Goal: Communication & Community: Answer question/provide support

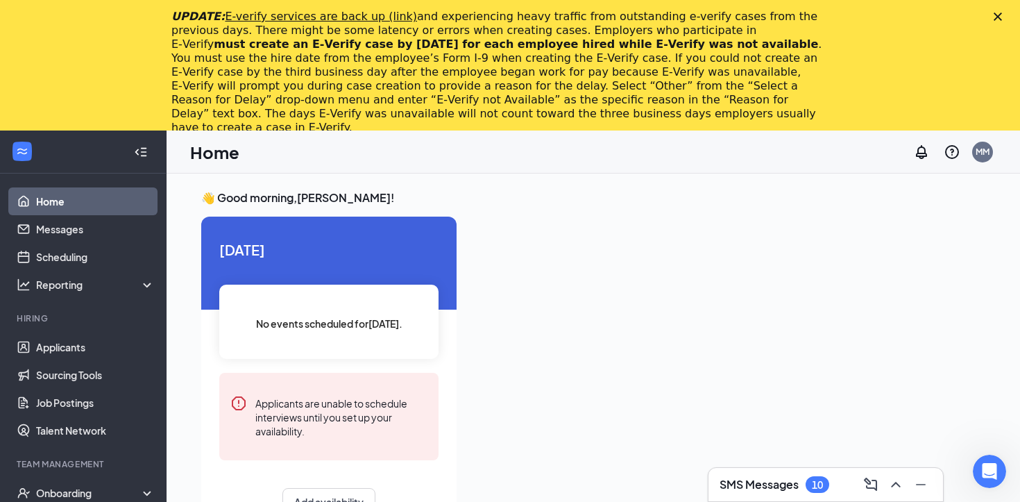
click at [998, 17] on polygon "Close" at bounding box center [998, 16] width 8 height 8
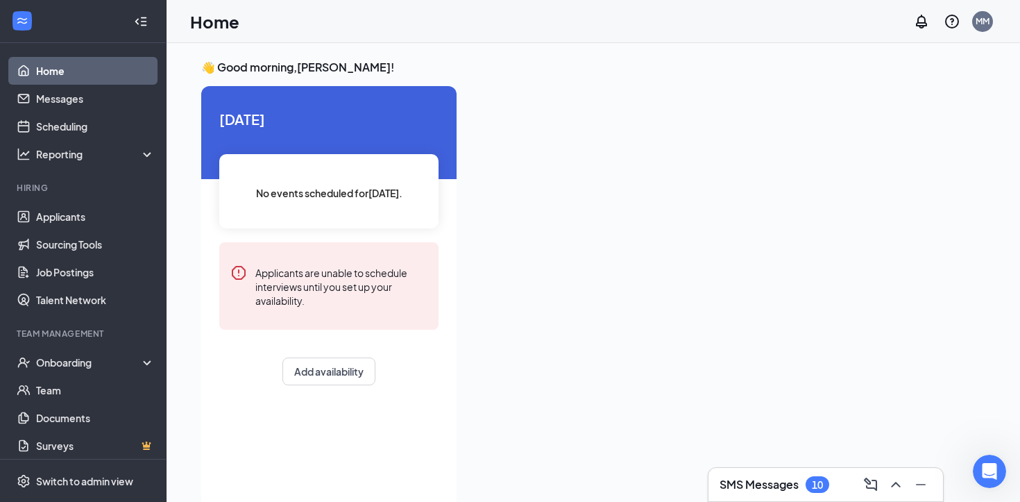
click at [58, 67] on link "Home" at bounding box center [95, 71] width 119 height 28
click at [65, 212] on link "Applicants" at bounding box center [95, 217] width 119 height 28
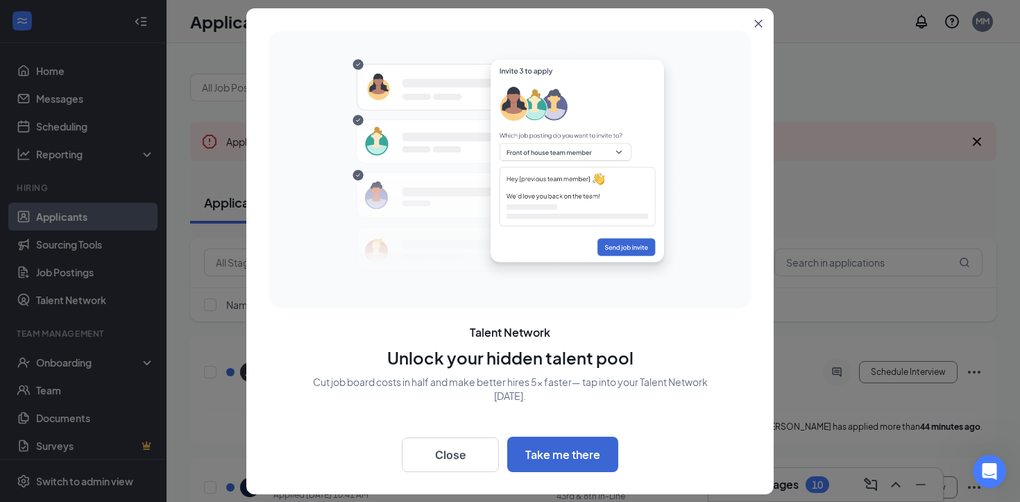
click at [761, 26] on icon "Close" at bounding box center [759, 23] width 8 height 8
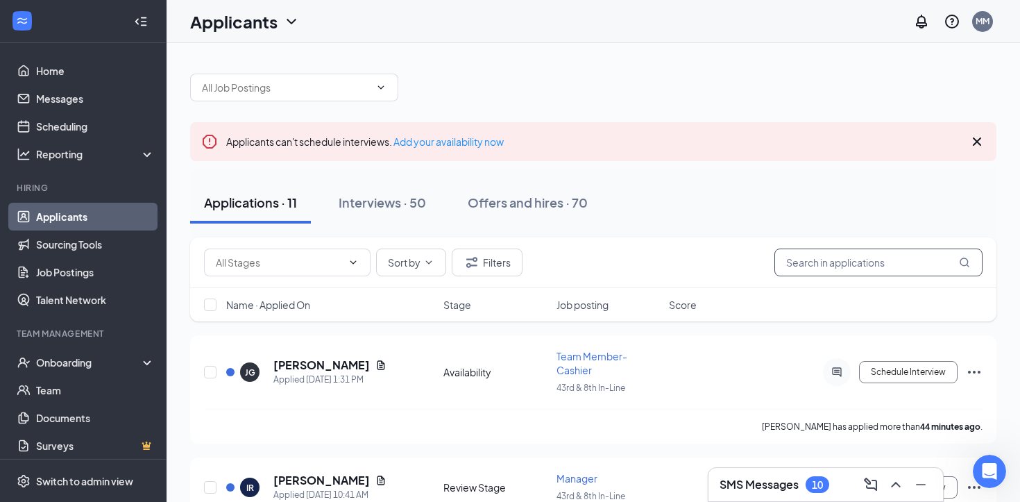
click at [831, 262] on input "text" at bounding box center [879, 263] width 208 height 28
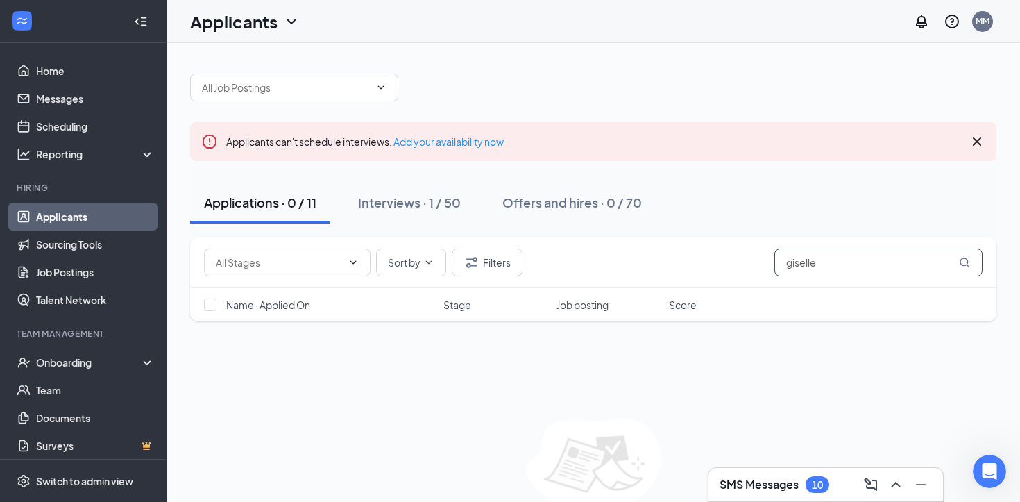
type input "giselle"
click at [749, 481] on h3 "SMS Messages" at bounding box center [759, 484] width 79 height 15
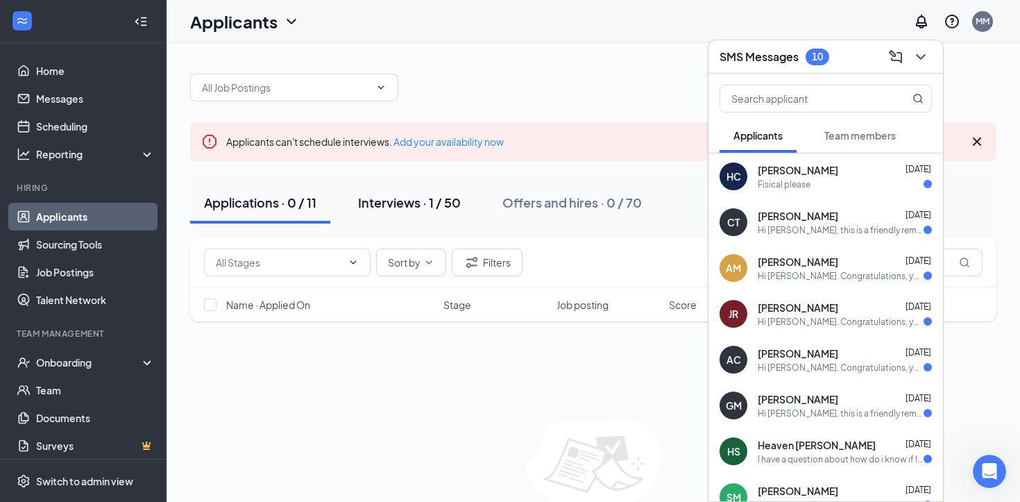
click at [432, 208] on div "Interviews · 1 / 50" at bounding box center [409, 202] width 103 height 17
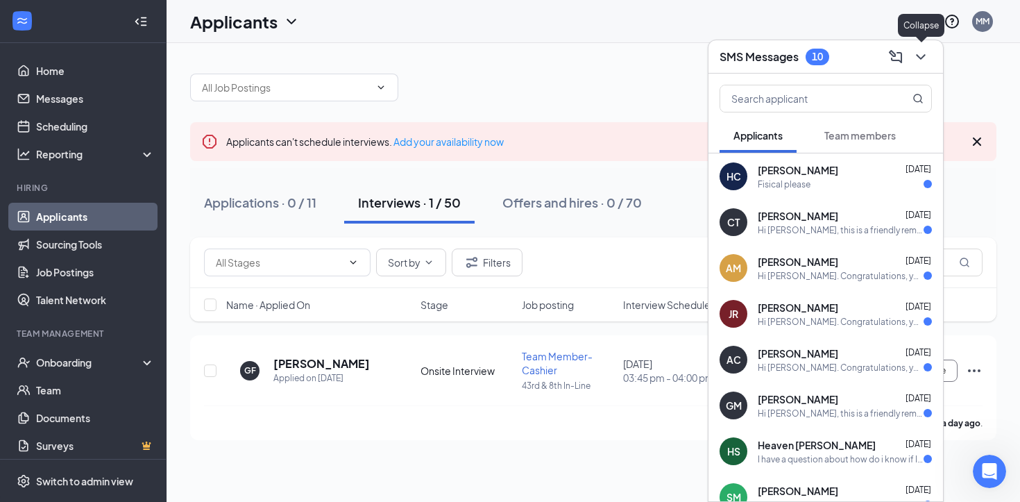
click at [919, 53] on icon "ChevronDown" at bounding box center [921, 57] width 17 height 17
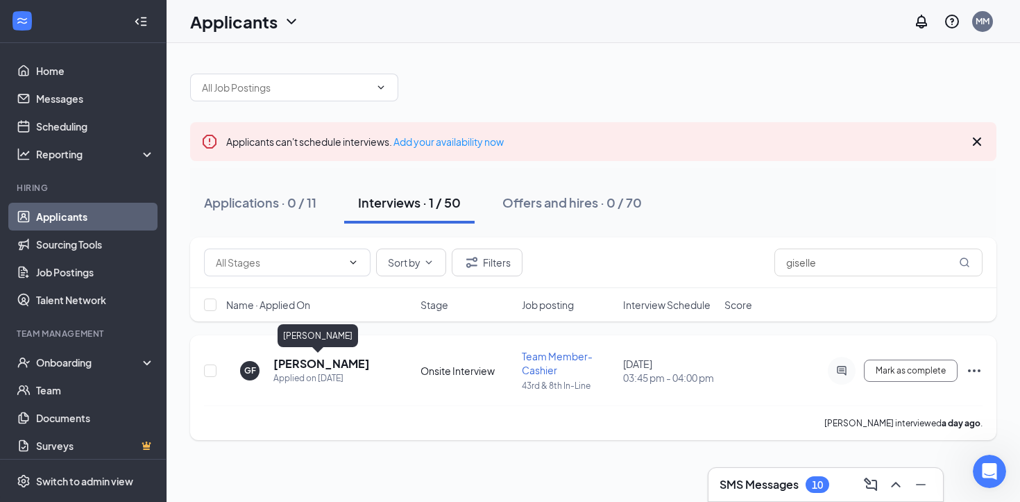
click at [305, 364] on h5 "Giselle Flores" at bounding box center [322, 363] width 96 height 15
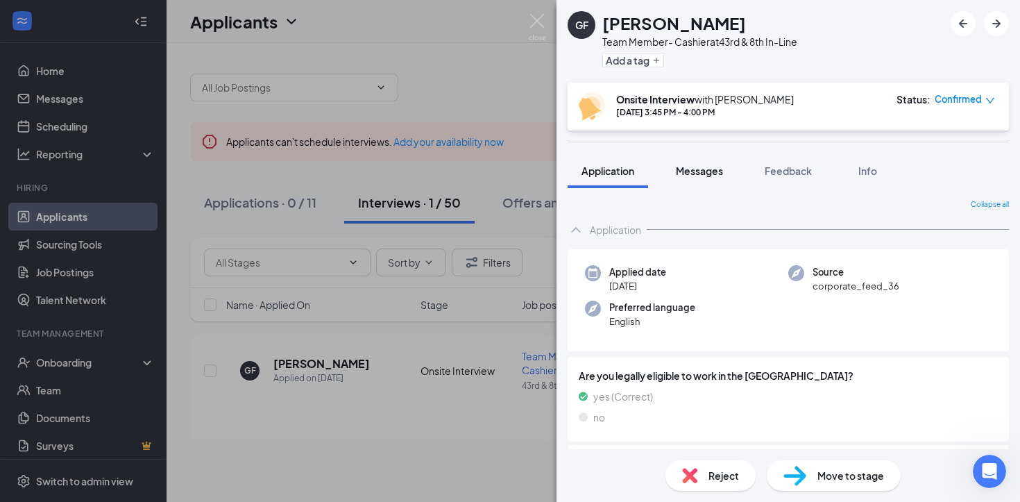
click at [699, 172] on span "Messages" at bounding box center [699, 171] width 47 height 12
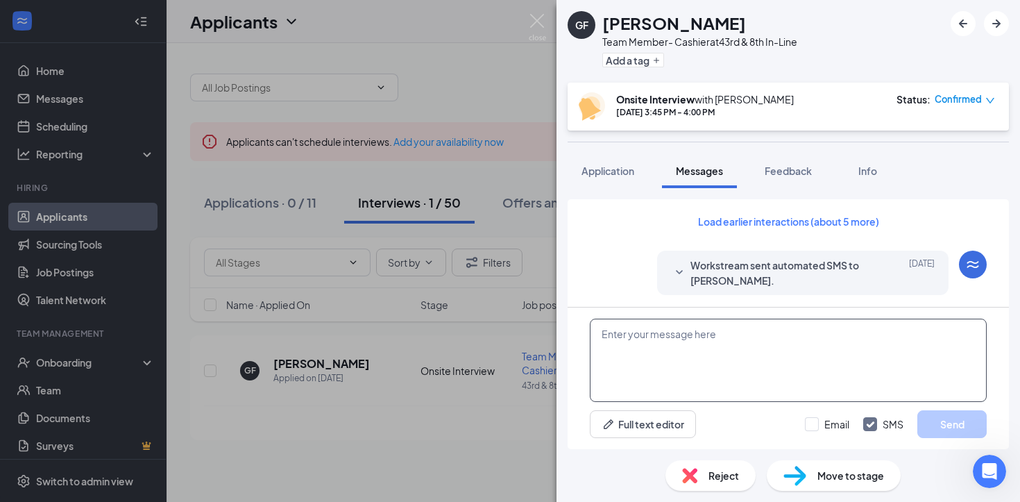
click at [675, 338] on textarea at bounding box center [788, 360] width 397 height 83
paste textarea "Hello, my name is Michael Maltby, and I am a director at Chick-fil-A at 43rd an…"
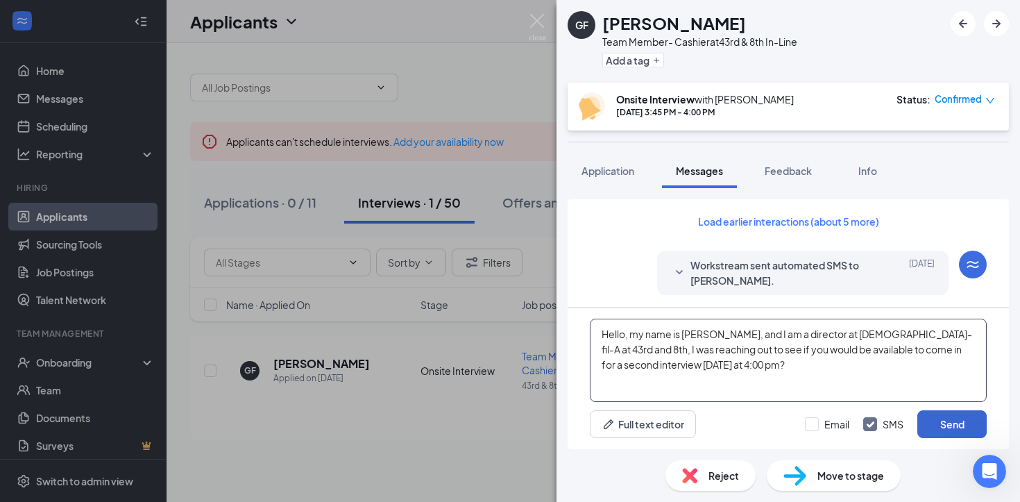
type textarea "Hello, my name is Michael Maltby, and I am a director at Chick-fil-A at 43rd an…"
click at [948, 423] on button "Send" at bounding box center [952, 424] width 69 height 28
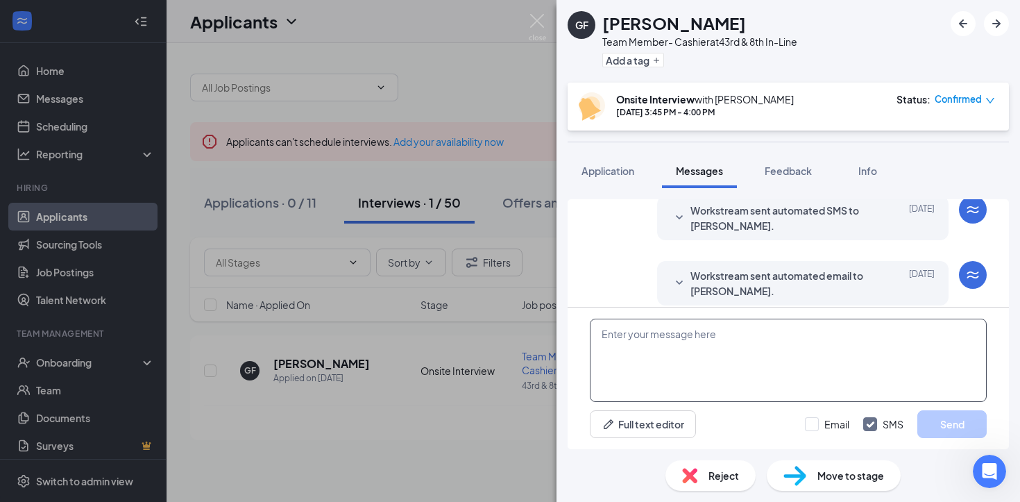
scroll to position [634, 0]
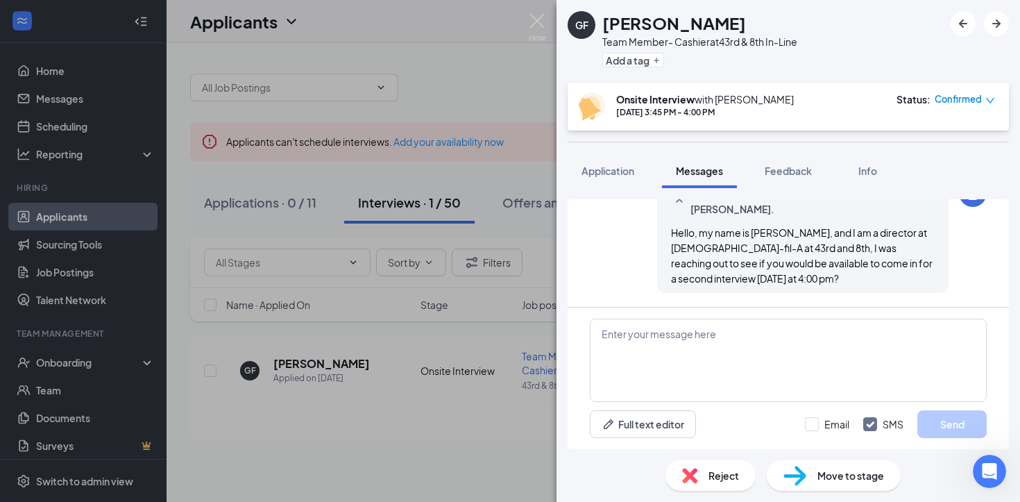
click at [540, 22] on img at bounding box center [537, 27] width 17 height 27
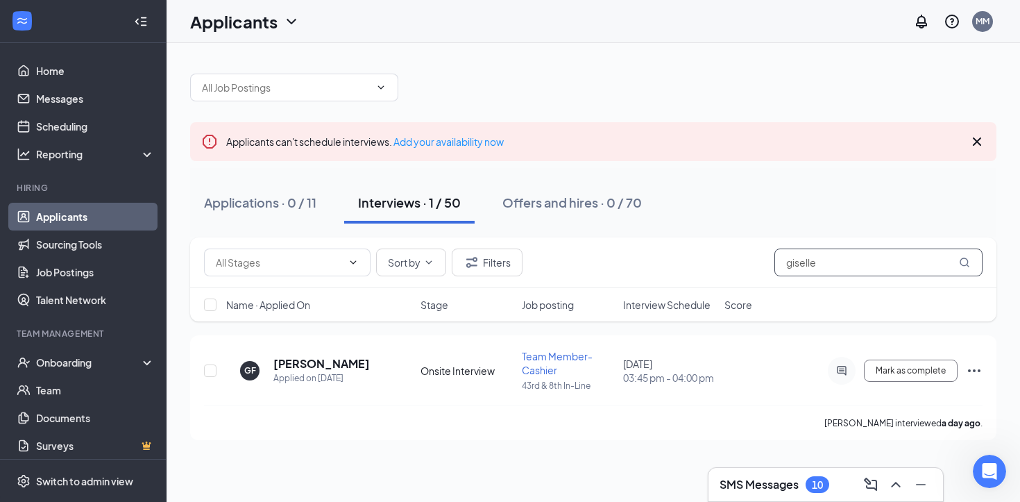
click at [834, 262] on input "giselle" at bounding box center [879, 263] width 208 height 28
type input "g"
type input "amir"
click at [301, 365] on h5 "Amir elias" at bounding box center [322, 363] width 96 height 15
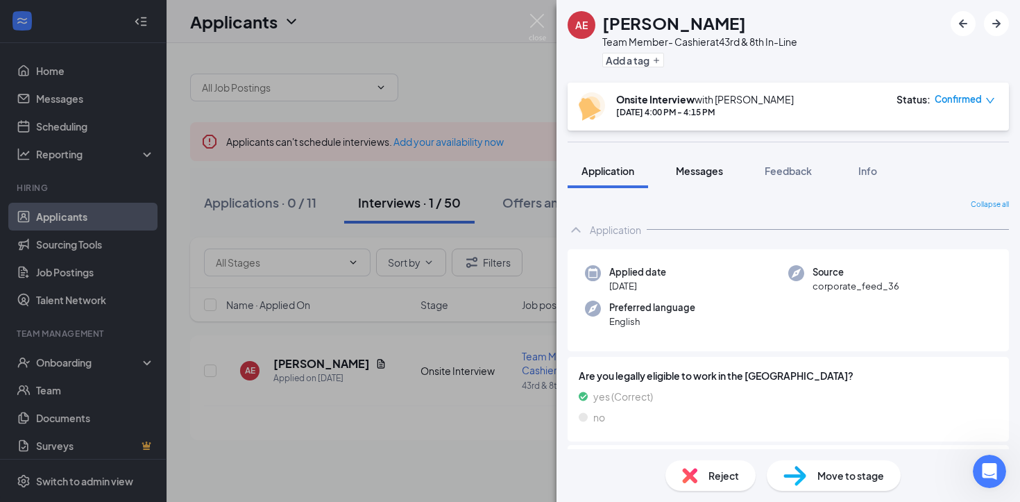
click at [697, 169] on span "Messages" at bounding box center [699, 171] width 47 height 12
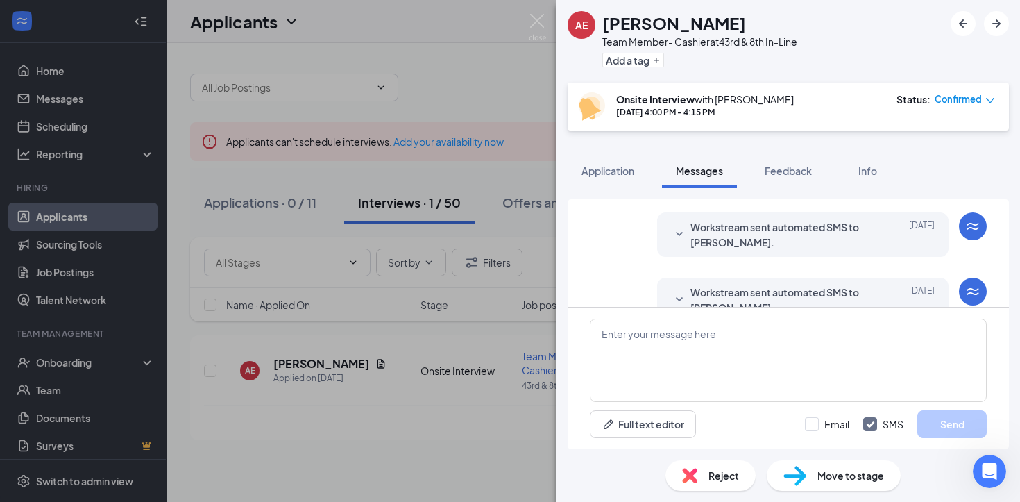
scroll to position [539, 0]
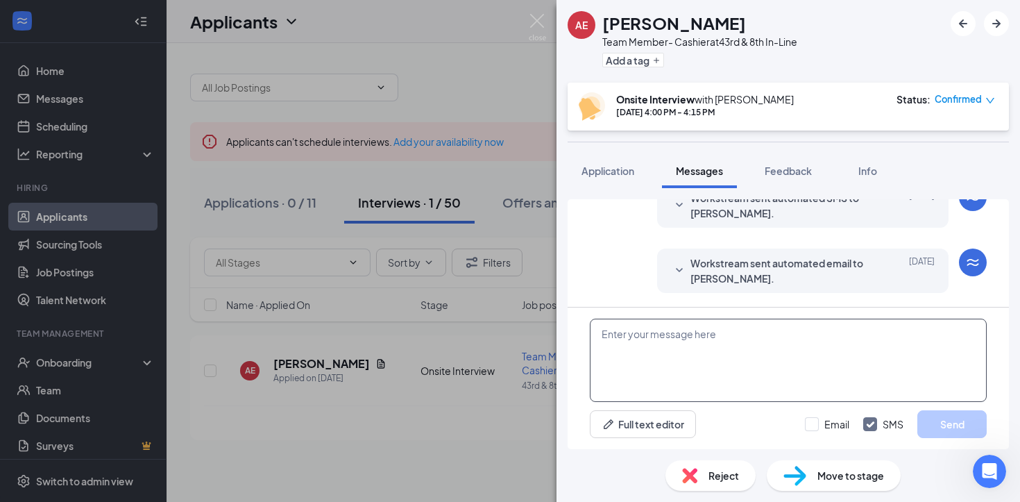
click at [653, 335] on textarea at bounding box center [788, 360] width 397 height 83
paste textarea "Hello, my name is Michael Maltby, and I am a director at Chick-fil-A at 43rd an…"
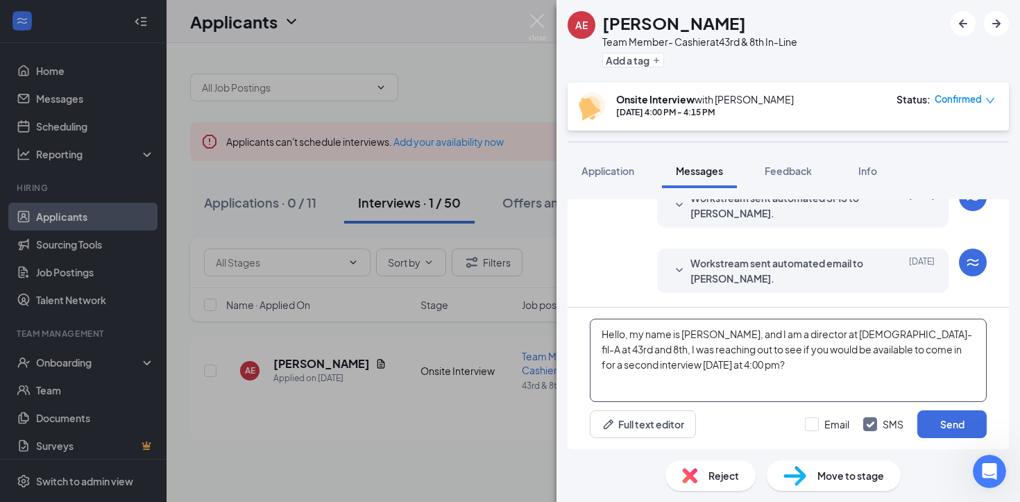
click at [744, 366] on textarea "Hello, my name is Michael Maltby, and I am a director at Chick-fil-A at 43rd an…" at bounding box center [788, 360] width 397 height 83
type textarea "Hello, my name is Michael Maltby, and I am a director at Chick-fil-A at 43rd an…"
click at [945, 424] on button "Send" at bounding box center [952, 424] width 69 height 28
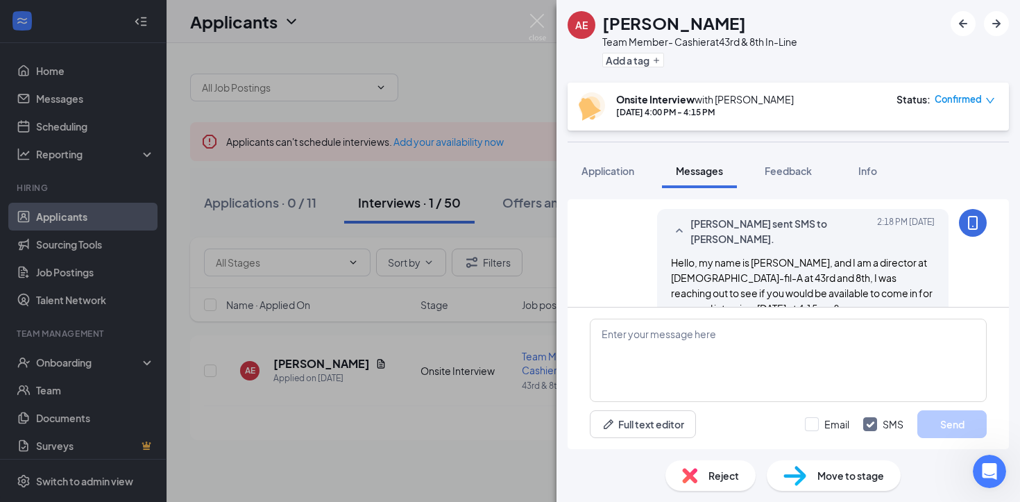
scroll to position [660, 0]
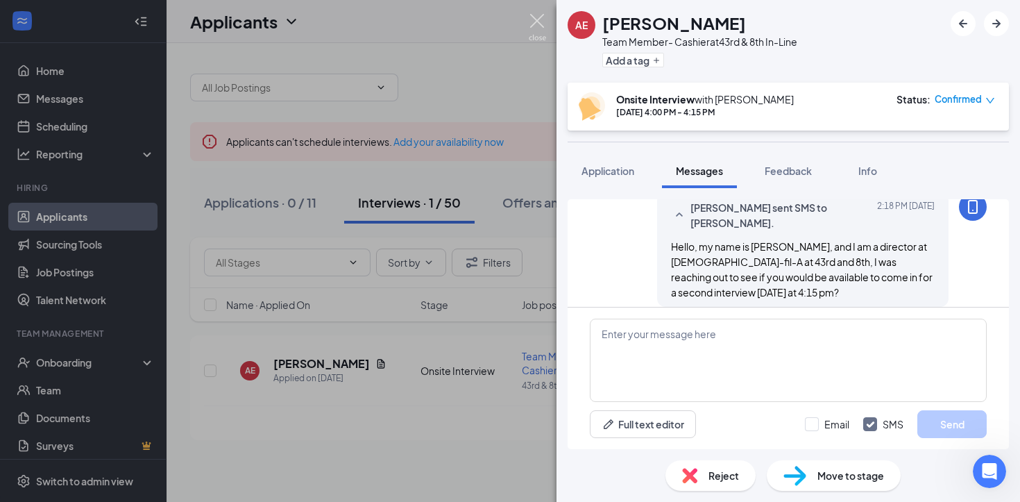
click at [531, 15] on img at bounding box center [537, 27] width 17 height 27
